Goal: Use online tool/utility

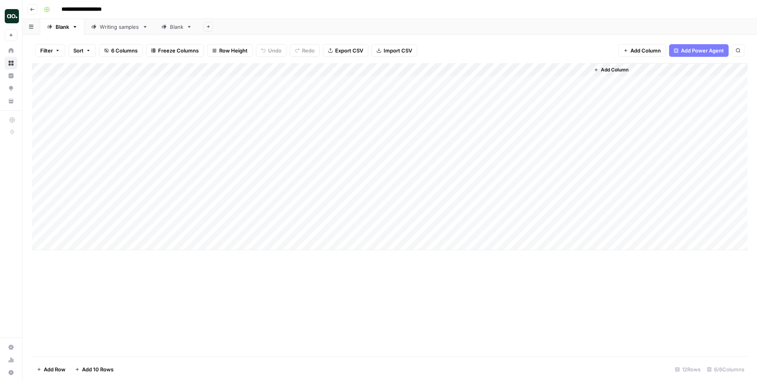
click at [264, 95] on div "Add Column" at bounding box center [389, 156] width 715 height 187
click at [263, 108] on div "Add Column" at bounding box center [389, 156] width 715 height 187
click at [261, 123] on div "Add Column" at bounding box center [389, 156] width 715 height 187
click at [121, 26] on div "Writing samples" at bounding box center [119, 27] width 39 height 8
click at [245, 97] on div "Add Column" at bounding box center [389, 156] width 715 height 187
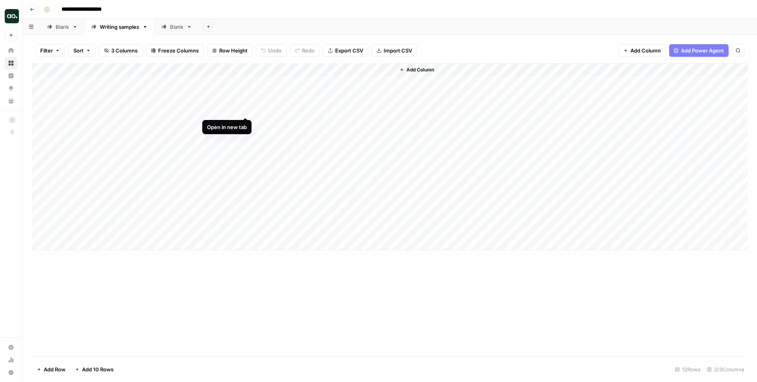
click at [246, 108] on div "Add Column" at bounding box center [389, 156] width 715 height 187
